Goal: Task Accomplishment & Management: Manage account settings

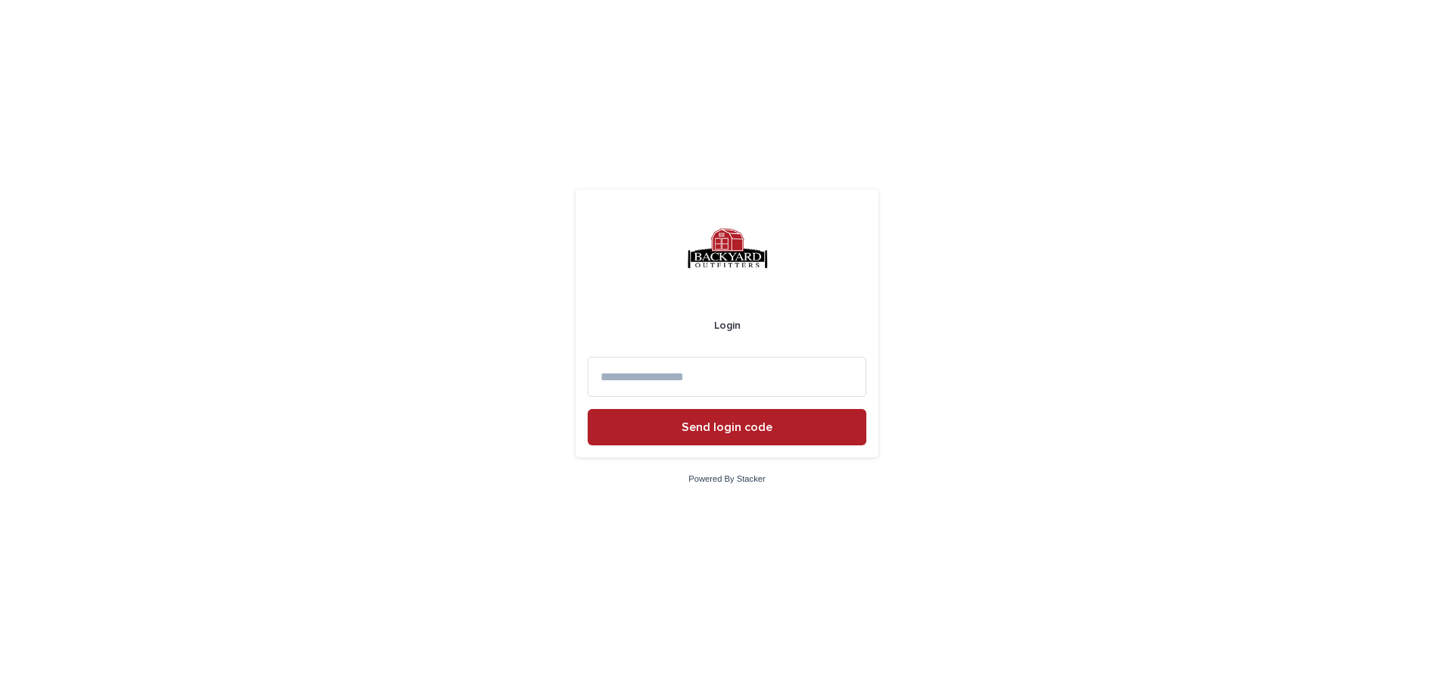
click at [671, 364] on input at bounding box center [726, 377] width 279 height 40
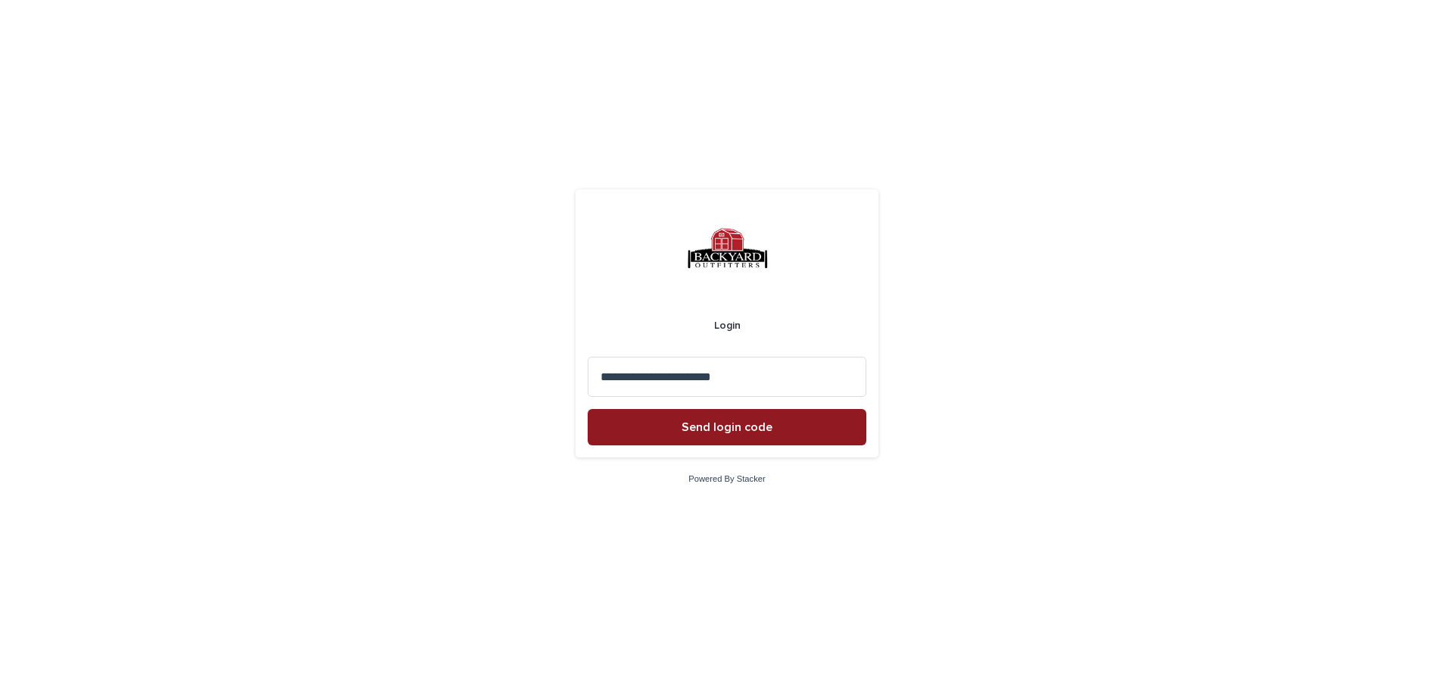
type input "**********"
click at [670, 425] on button "Send login code" at bounding box center [726, 427] width 279 height 36
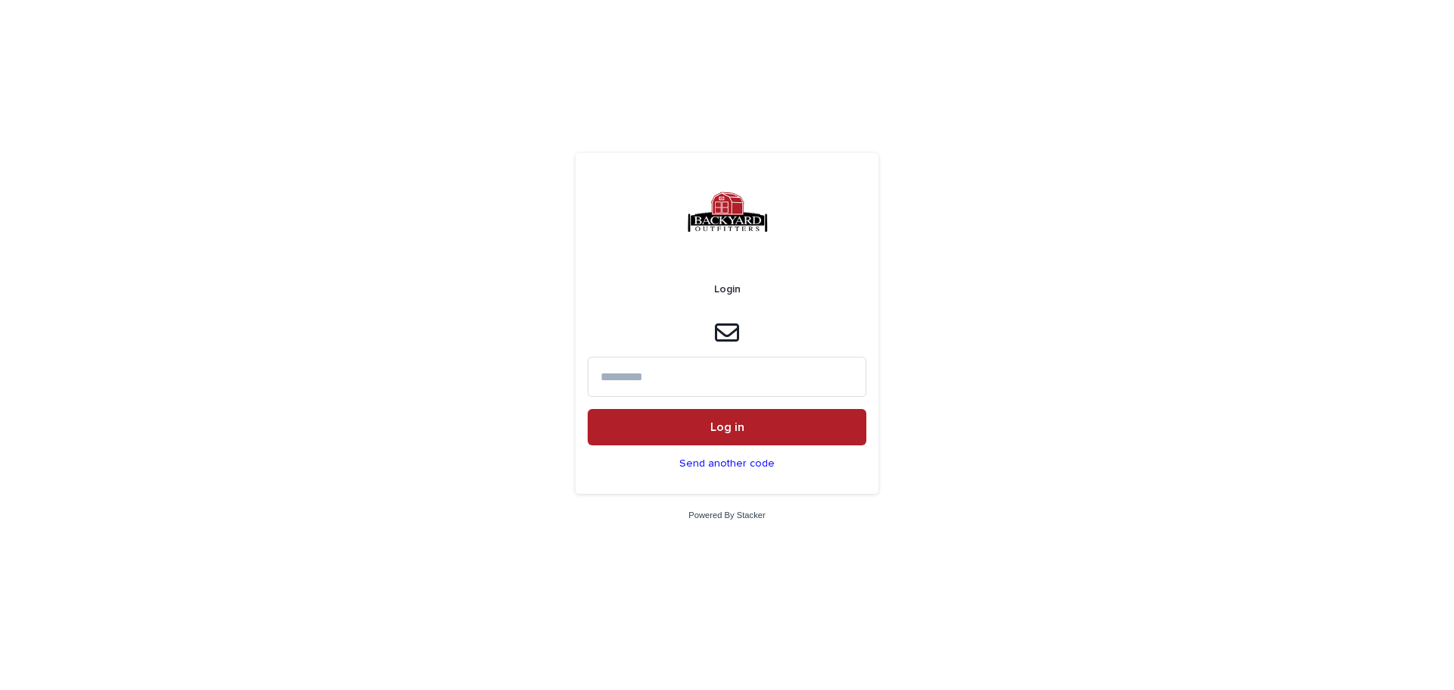
click at [663, 370] on input at bounding box center [726, 377] width 279 height 40
type input "******"
click at [721, 429] on span "Log in" at bounding box center [727, 427] width 34 height 12
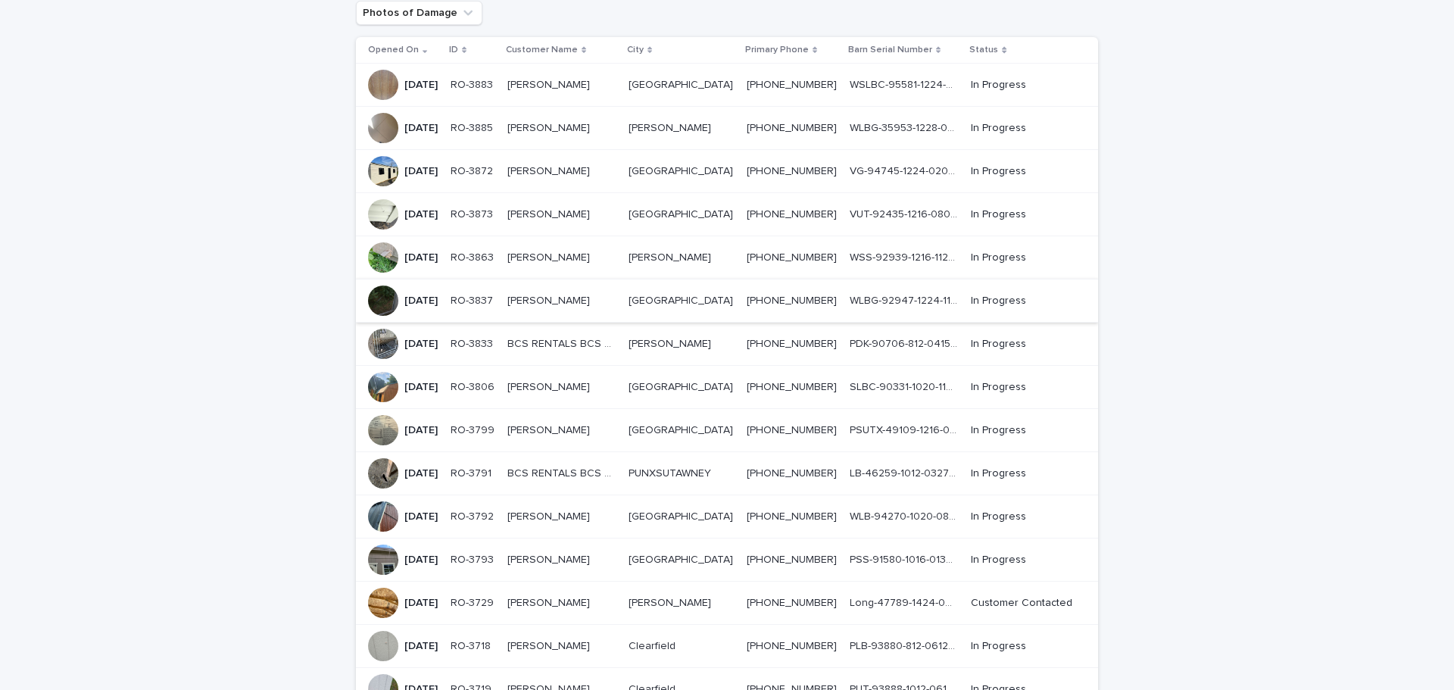
scroll to position [151, 0]
click at [572, 420] on p "[PERSON_NAME]" at bounding box center [550, 428] width 86 height 16
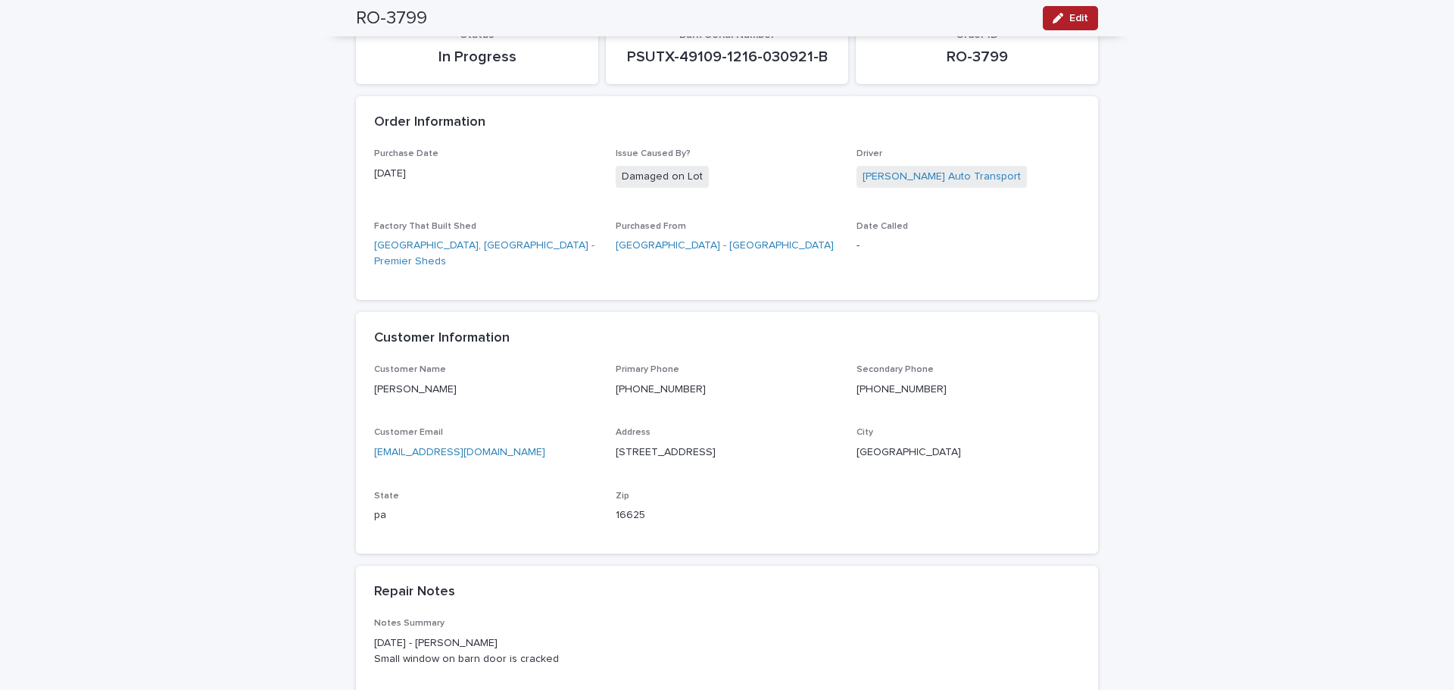
scroll to position [76, 0]
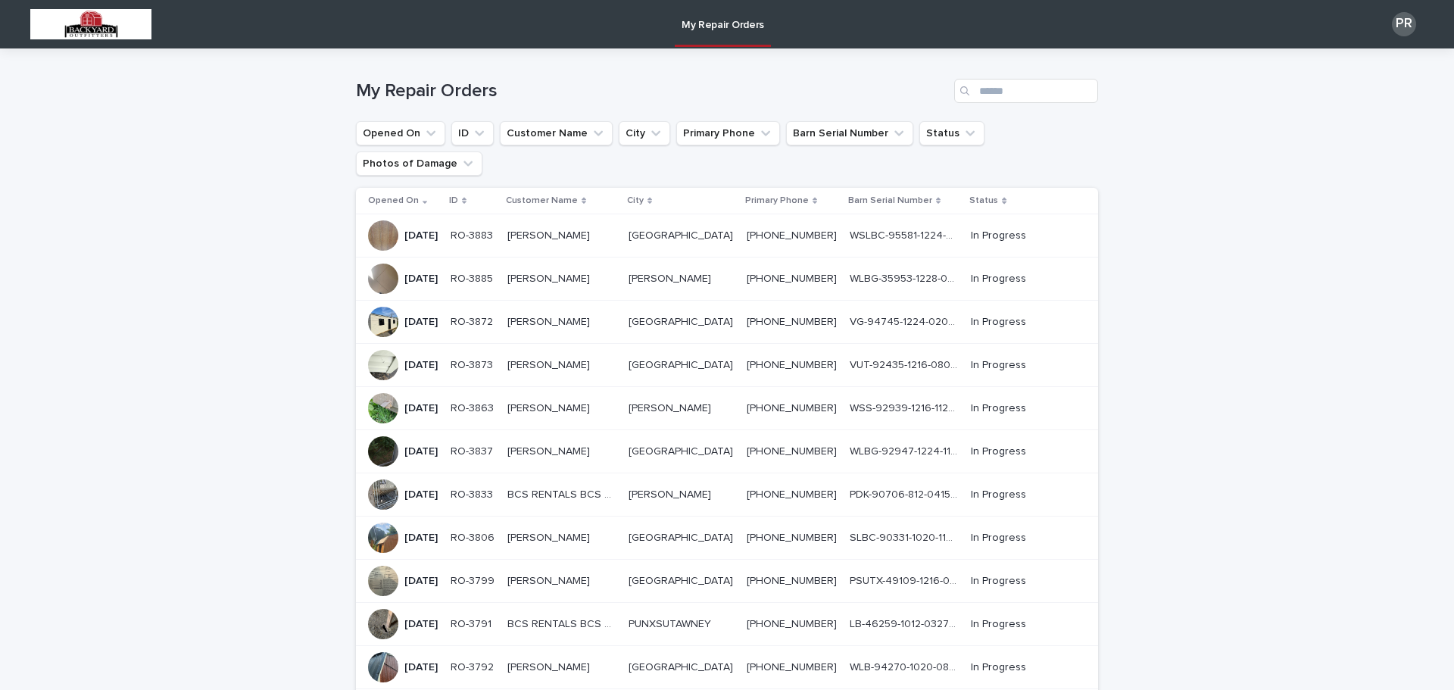
click at [1393, 18] on div "PR" at bounding box center [1403, 24] width 24 height 24
click at [1351, 64] on p "Log Out" at bounding box center [1389, 64] width 95 height 26
